Goal: Register for event/course

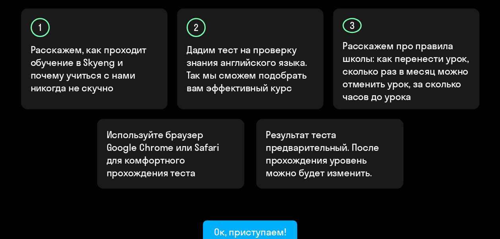
scroll to position [335, 0]
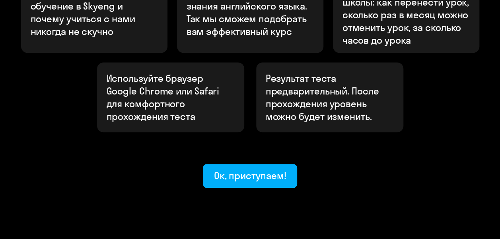
click at [251, 169] on div "Ок, приступаем!" at bounding box center [250, 175] width 72 height 13
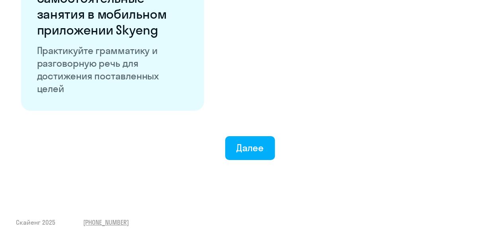
scroll to position [1604, 0]
click at [263, 144] on div "Далее" at bounding box center [249, 148] width 27 height 13
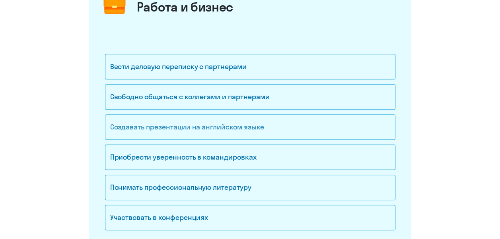
scroll to position [159, 0]
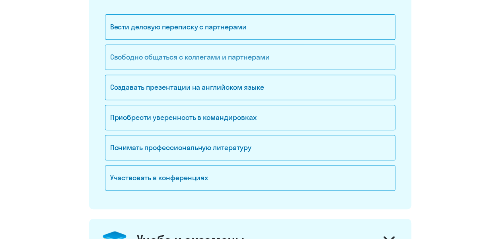
click at [257, 57] on div "Свободно общаться с коллегами и партнерами" at bounding box center [250, 57] width 290 height 25
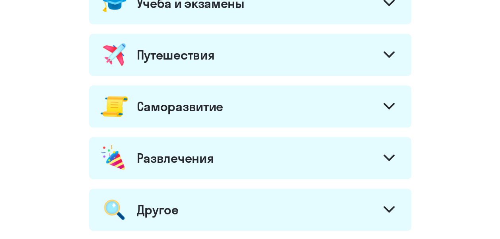
scroll to position [358, 0]
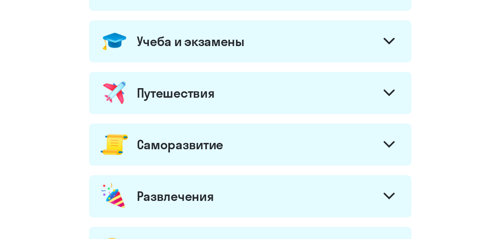
click at [382, 153] on div at bounding box center [389, 145] width 19 height 19
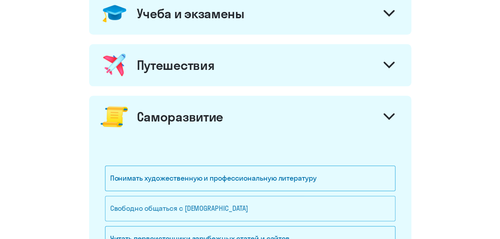
scroll to position [318, 0]
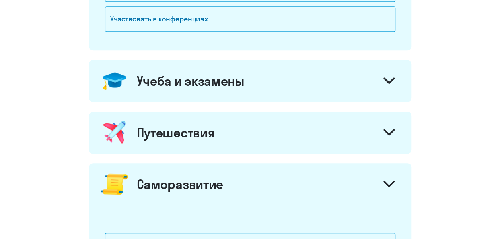
click at [383, 132] on icon at bounding box center [388, 132] width 11 height 7
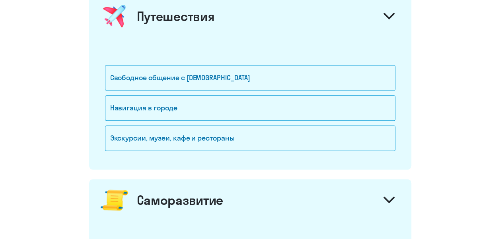
scroll to position [438, 0]
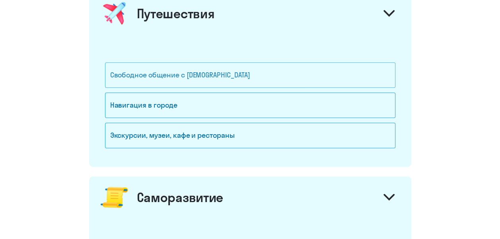
click at [204, 71] on div "Свободное общение с [DEMOGRAPHIC_DATA]" at bounding box center [250, 74] width 290 height 25
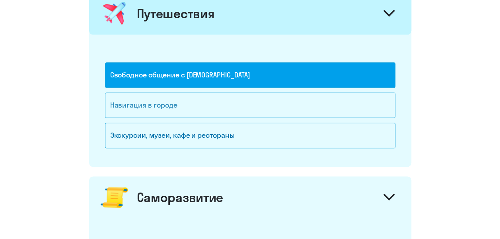
click at [208, 93] on div "Навигация в городе" at bounding box center [250, 105] width 290 height 25
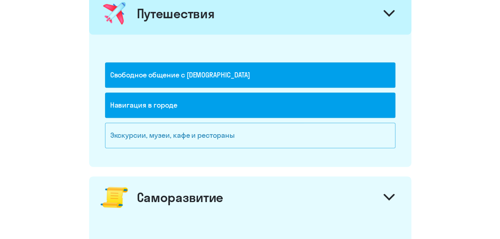
click at [221, 130] on div "Экскурсии, музеи, кафе и рестораны" at bounding box center [250, 135] width 290 height 25
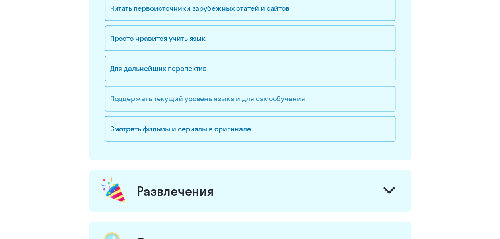
scroll to position [796, 0]
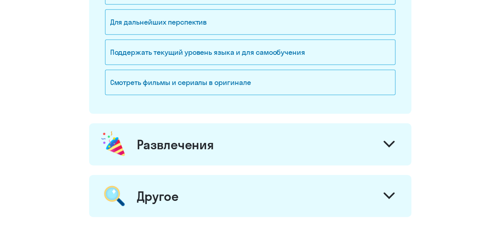
click at [381, 138] on div at bounding box center [389, 145] width 19 height 19
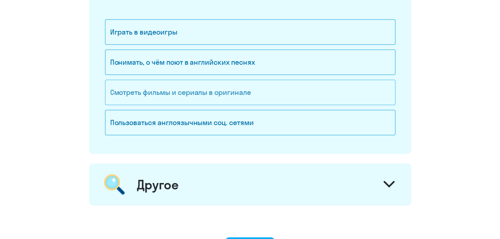
scroll to position [1063, 0]
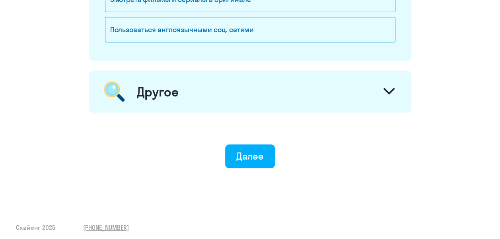
click at [381, 92] on div at bounding box center [389, 92] width 19 height 19
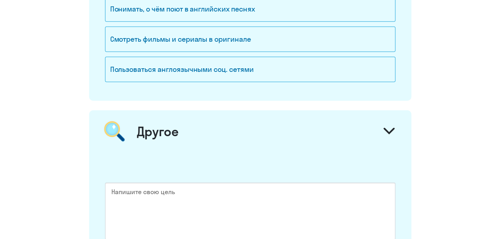
scroll to position [1142, 0]
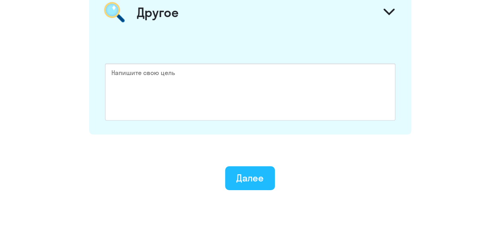
click at [263, 178] on div "Далее" at bounding box center [249, 178] width 27 height 13
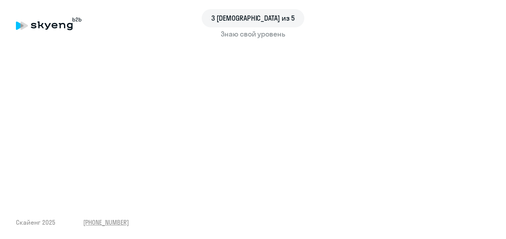
click at [214, 199] on div "3 шаг из 5 Знаю свой уровень Скайенг 2025 [PHONE_NUMBER]" at bounding box center [253, 119] width 506 height 239
